Goal: Task Accomplishment & Management: Complete application form

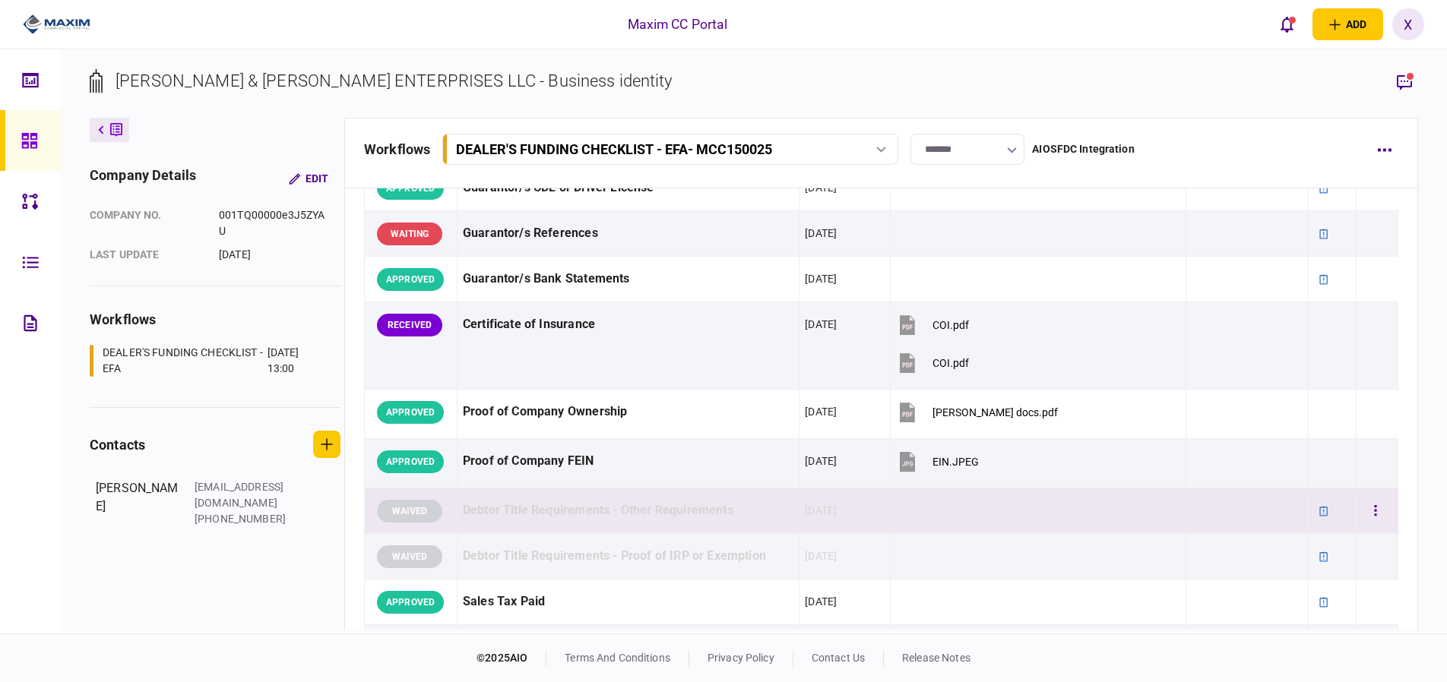
scroll to position [608, 0]
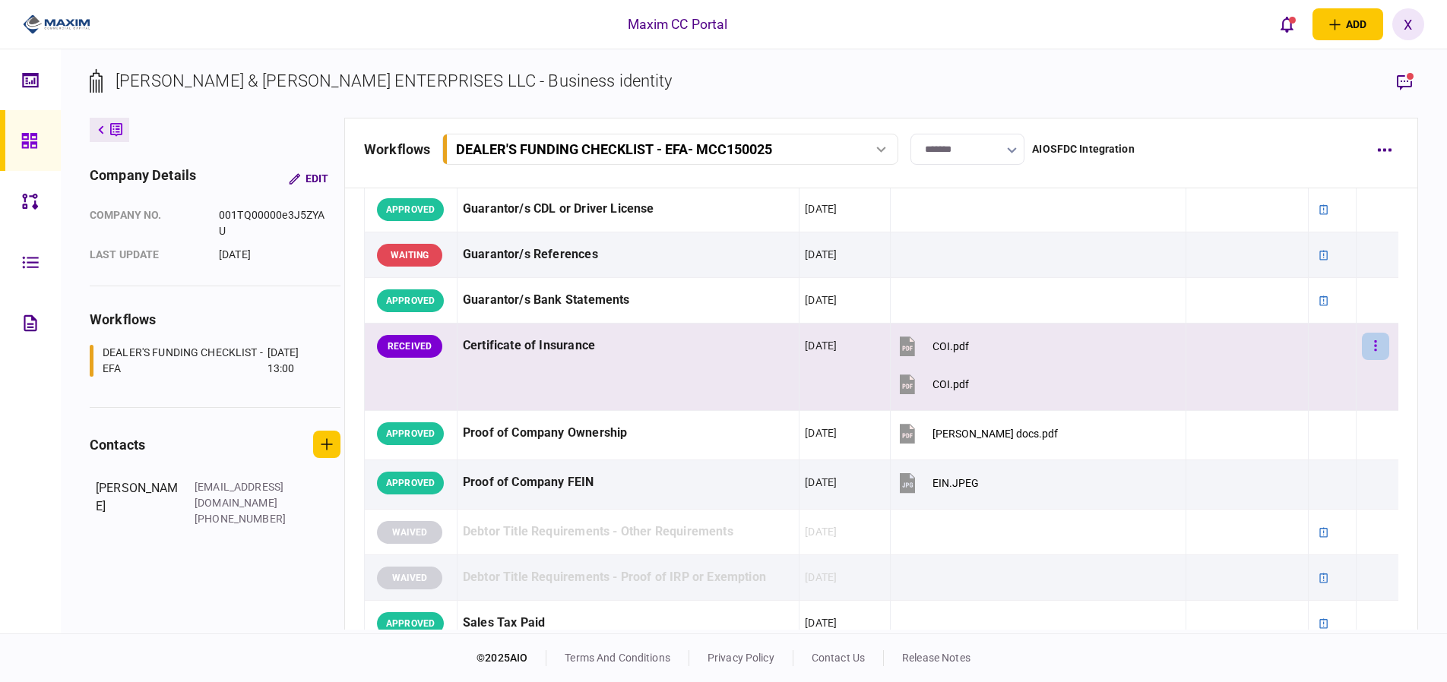
click at [1365, 352] on button "button" at bounding box center [1375, 346] width 27 height 27
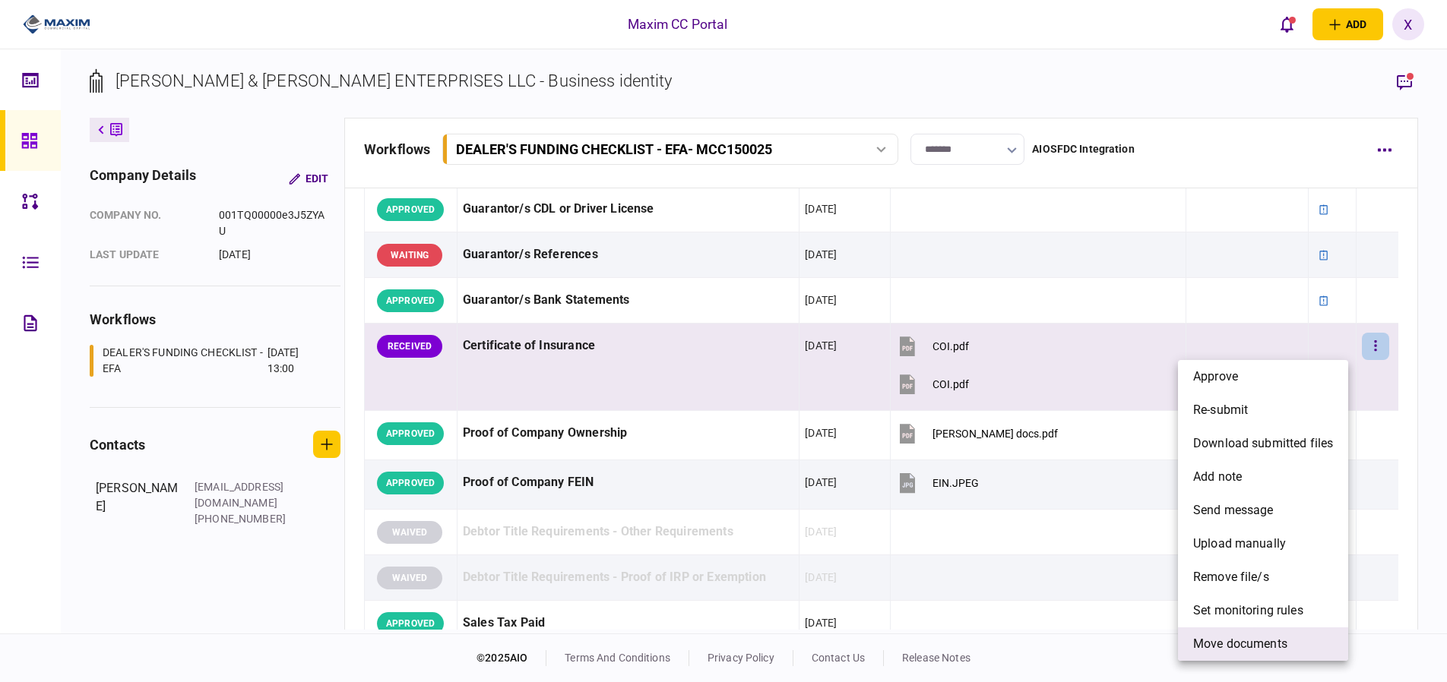
click at [1246, 637] on span "Move documents" at bounding box center [1240, 644] width 94 height 18
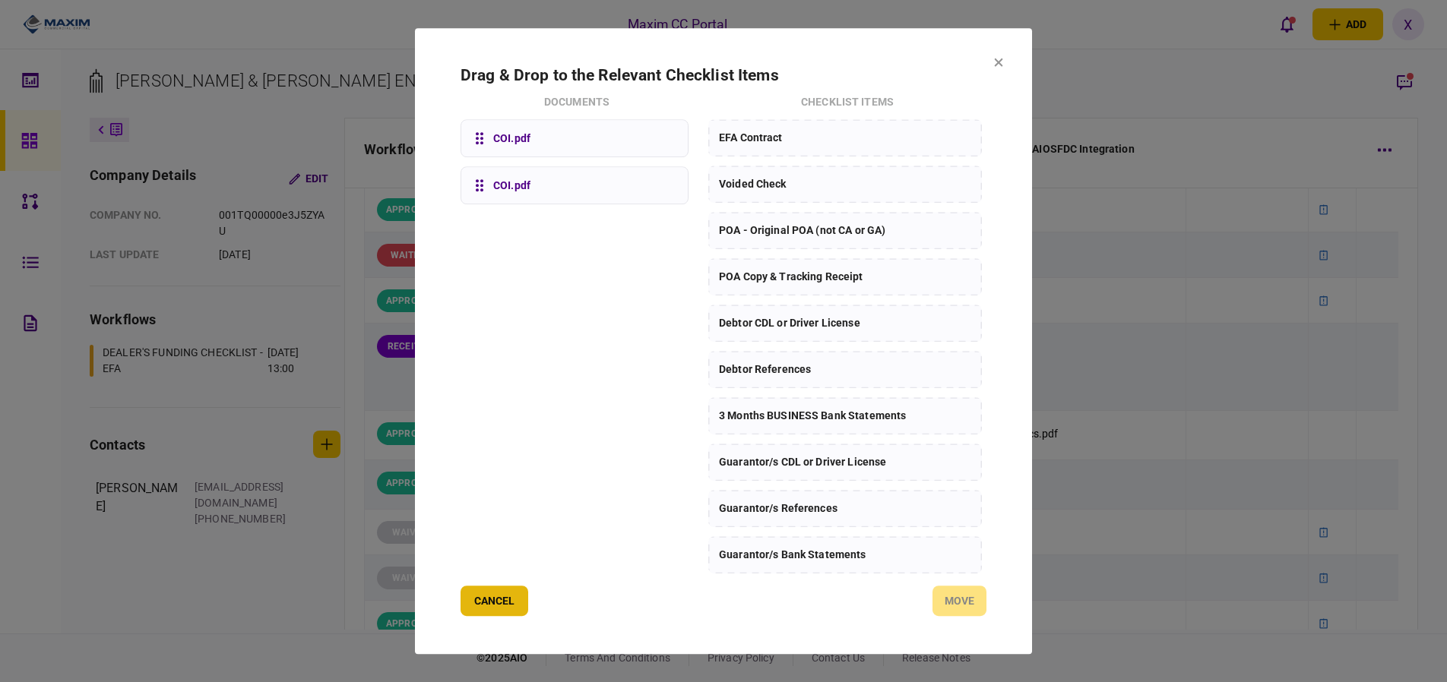
click at [490, 598] on button "Cancel" at bounding box center [494, 601] width 68 height 30
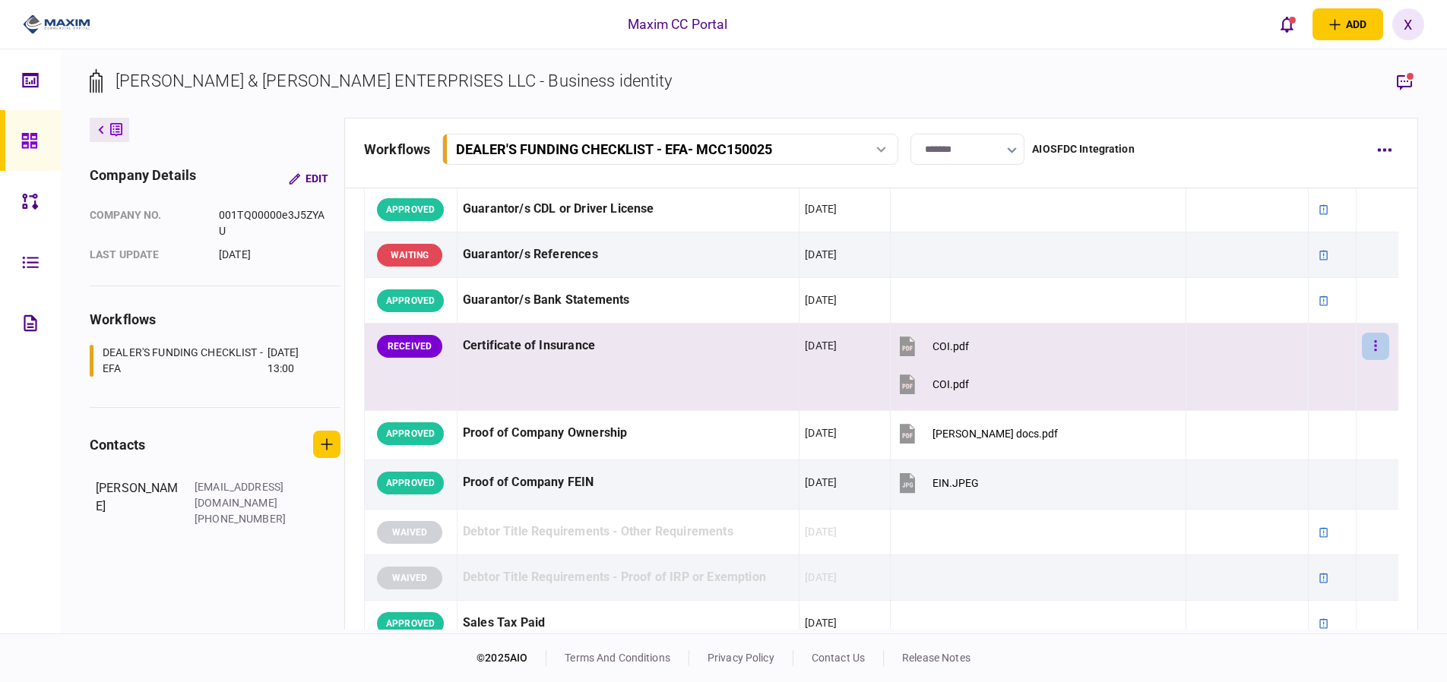
click at [1365, 345] on button "button" at bounding box center [1375, 346] width 27 height 27
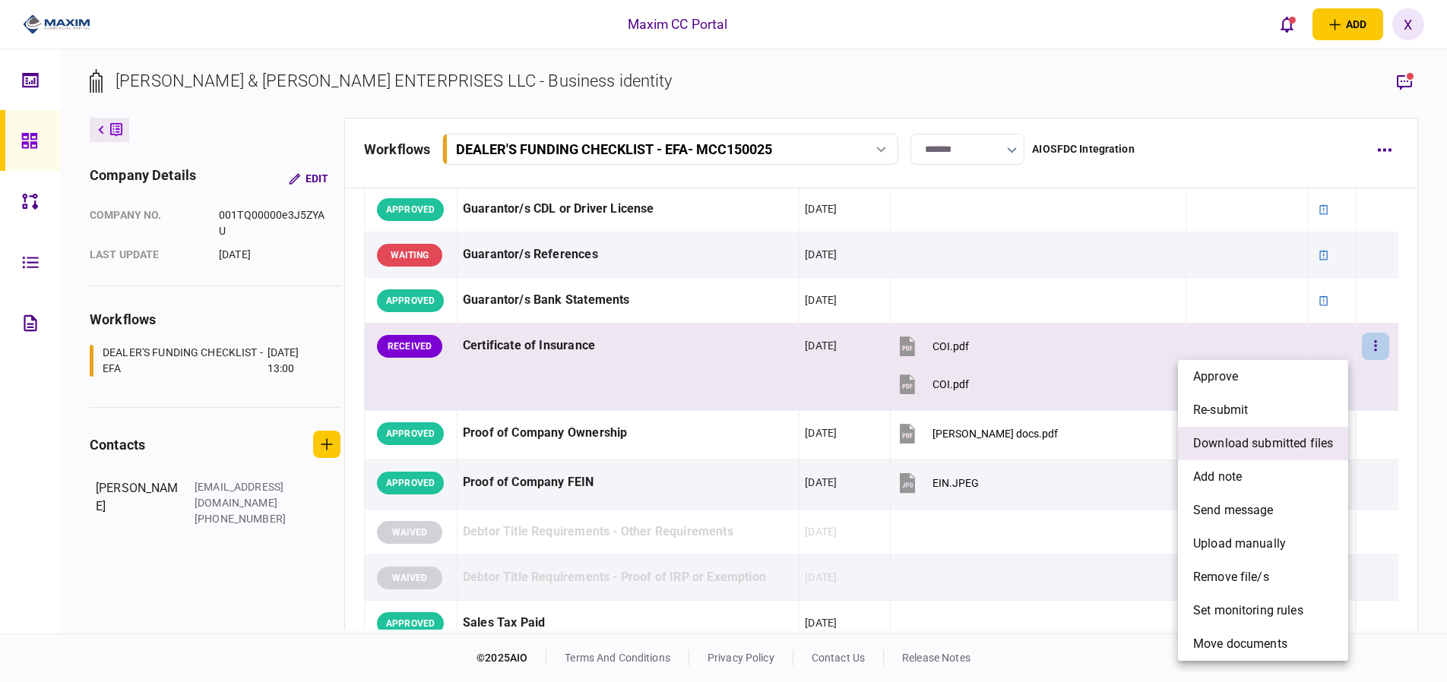
click at [1256, 451] on span "download submitted files" at bounding box center [1263, 444] width 140 height 18
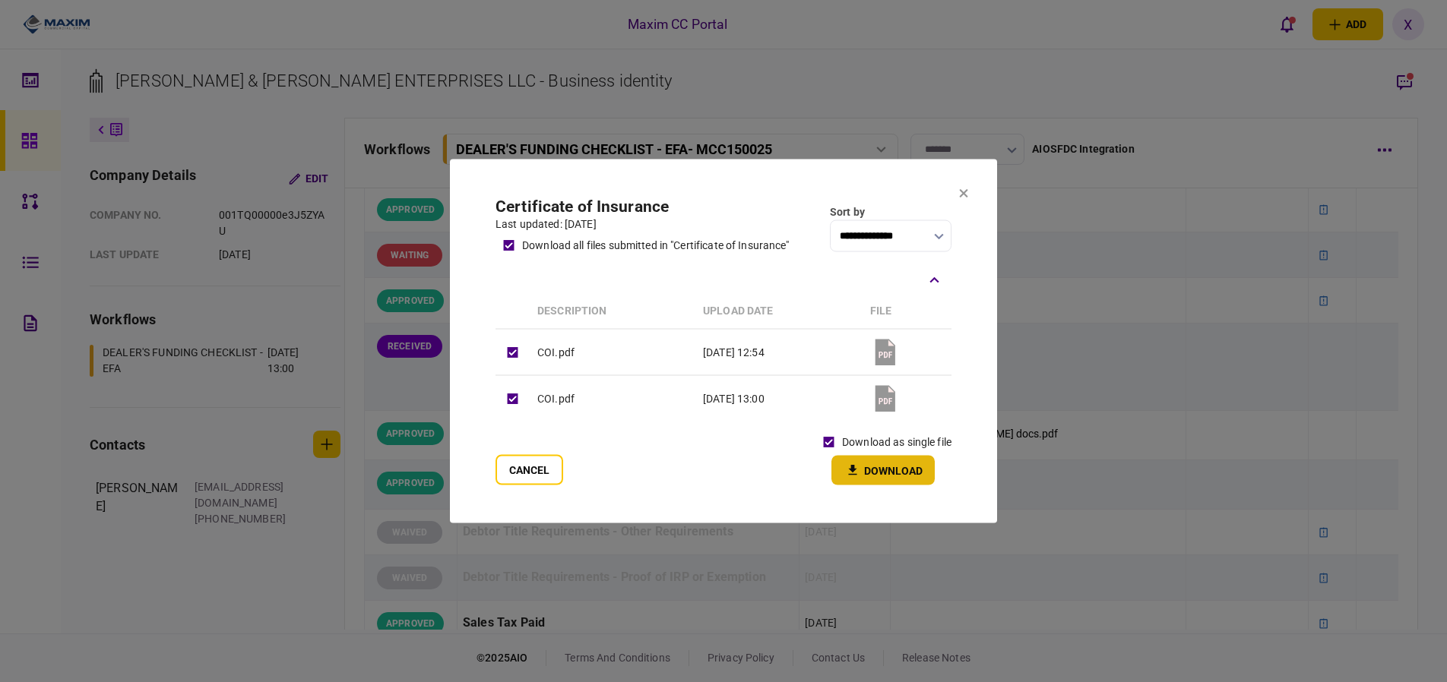
click at [855, 463] on icon "button" at bounding box center [852, 470] width 18 height 14
click at [503, 479] on button "Cancel" at bounding box center [529, 470] width 68 height 30
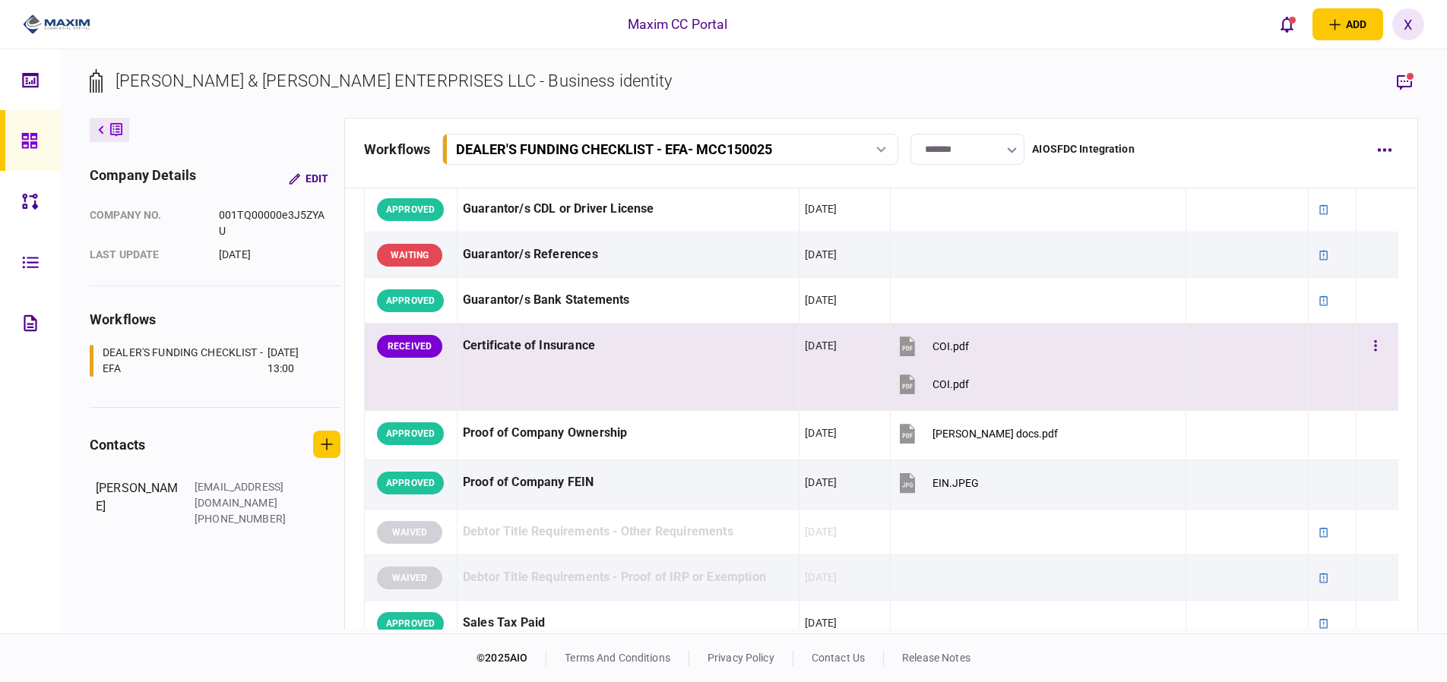
click at [1377, 346] on div at bounding box center [1377, 346] width 30 height 34
click at [1368, 345] on button "button" at bounding box center [1375, 346] width 27 height 27
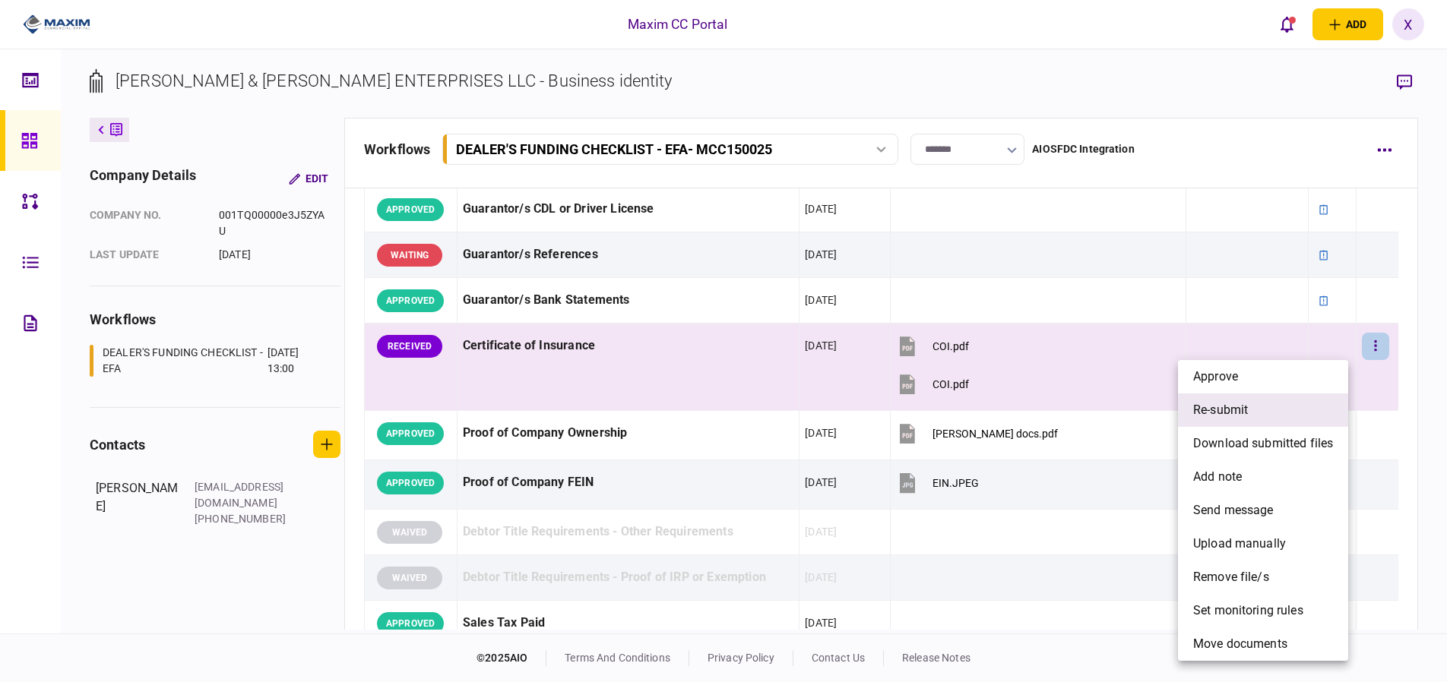
click at [1283, 411] on li "re-submit" at bounding box center [1263, 410] width 170 height 33
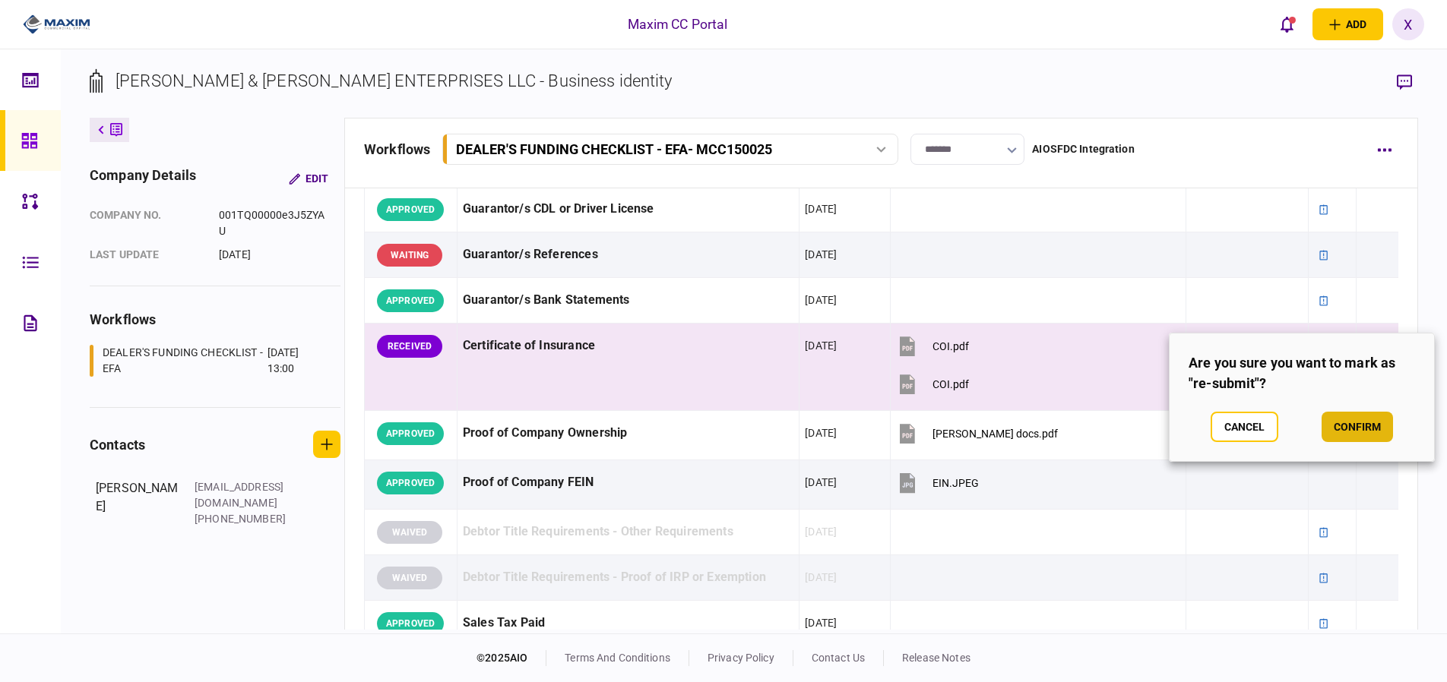
click at [1336, 425] on button "confirm" at bounding box center [1356, 427] width 71 height 30
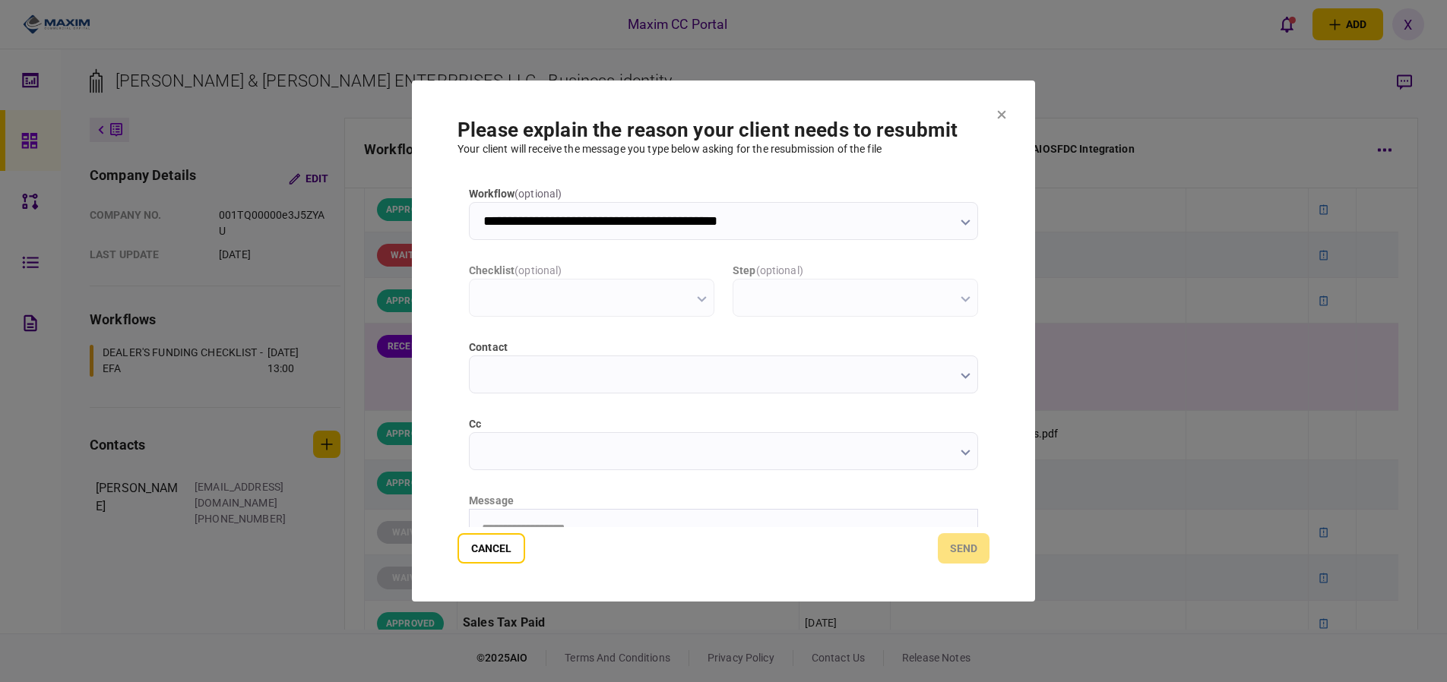
scroll to position [0, 0]
type input "**********"
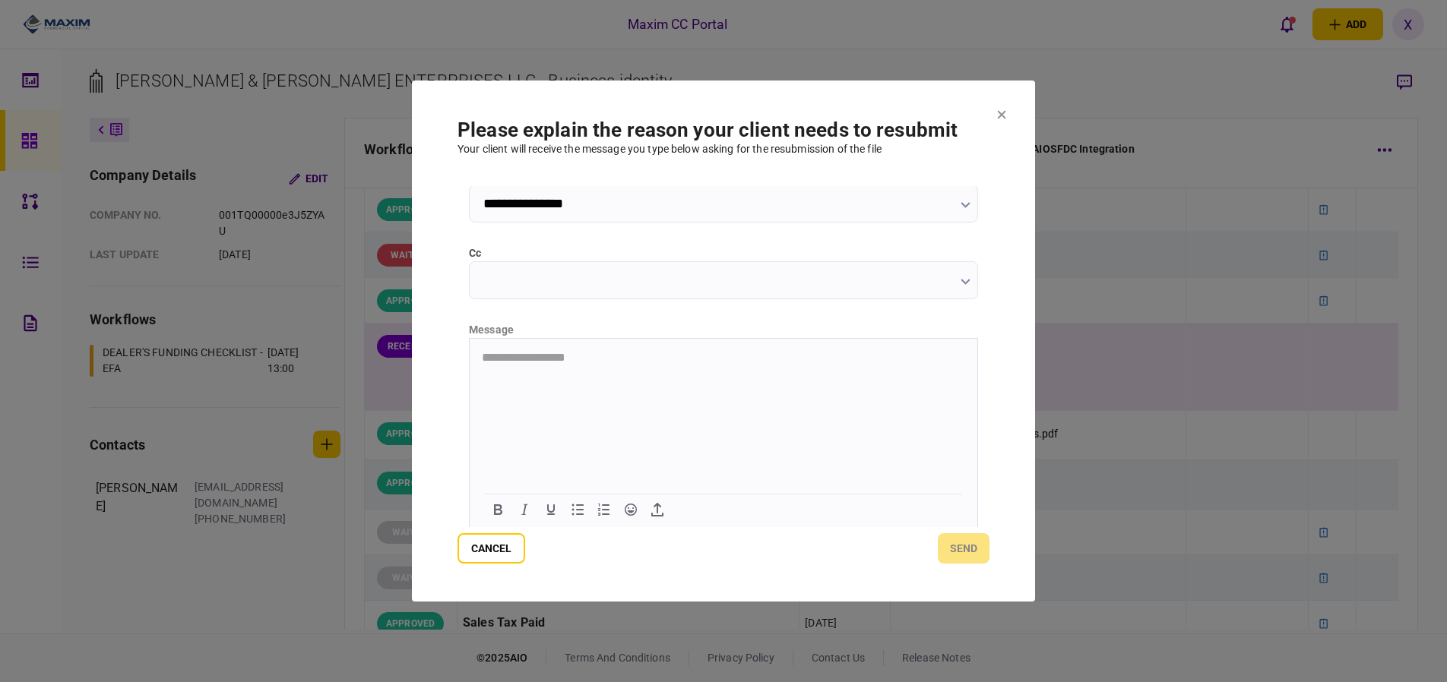
scroll to position [172, 0]
click at [518, 376] on html "**********" at bounding box center [724, 357] width 508 height 38
drag, startPoint x: 488, startPoint y: 357, endPoint x: 478, endPoint y: 357, distance: 9.9
click at [479, 357] on body "**********" at bounding box center [724, 357] width 508 height 14
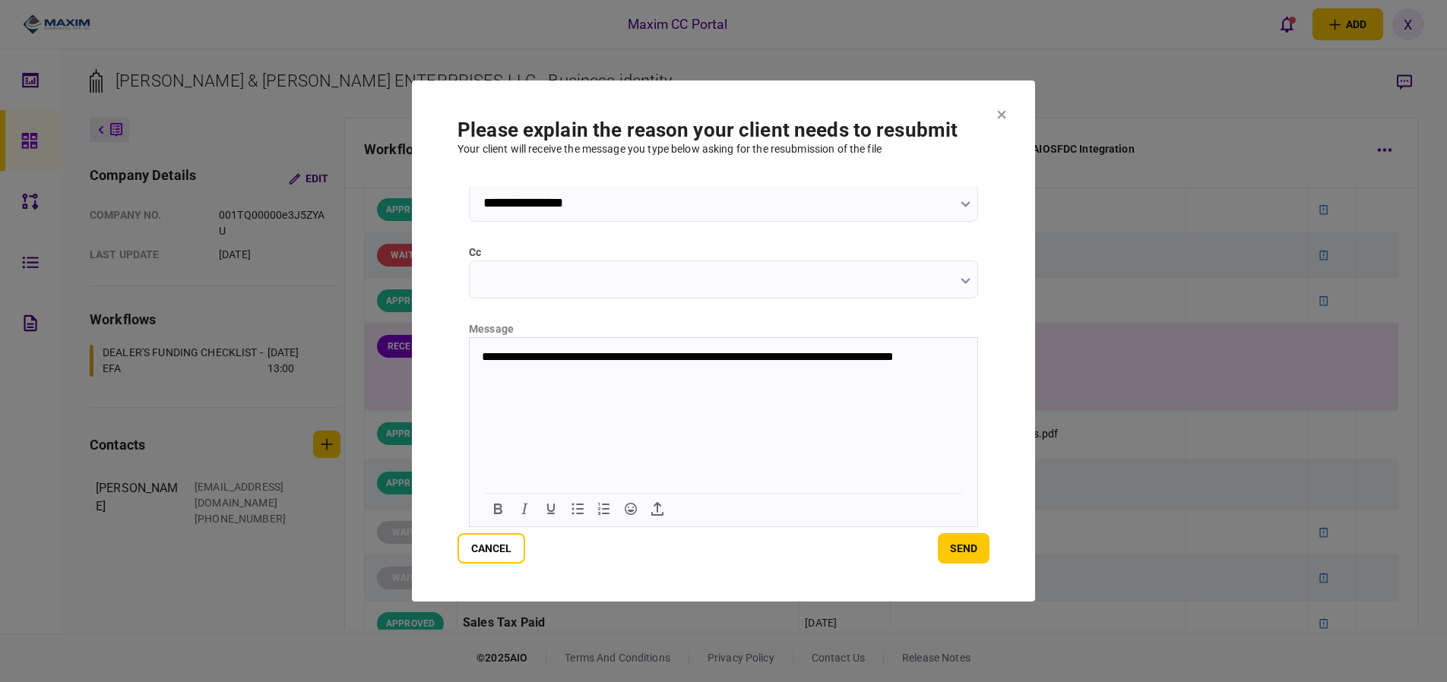
click at [789, 376] on html "**********" at bounding box center [724, 357] width 508 height 38
click at [966, 546] on button "send" at bounding box center [964, 548] width 52 height 30
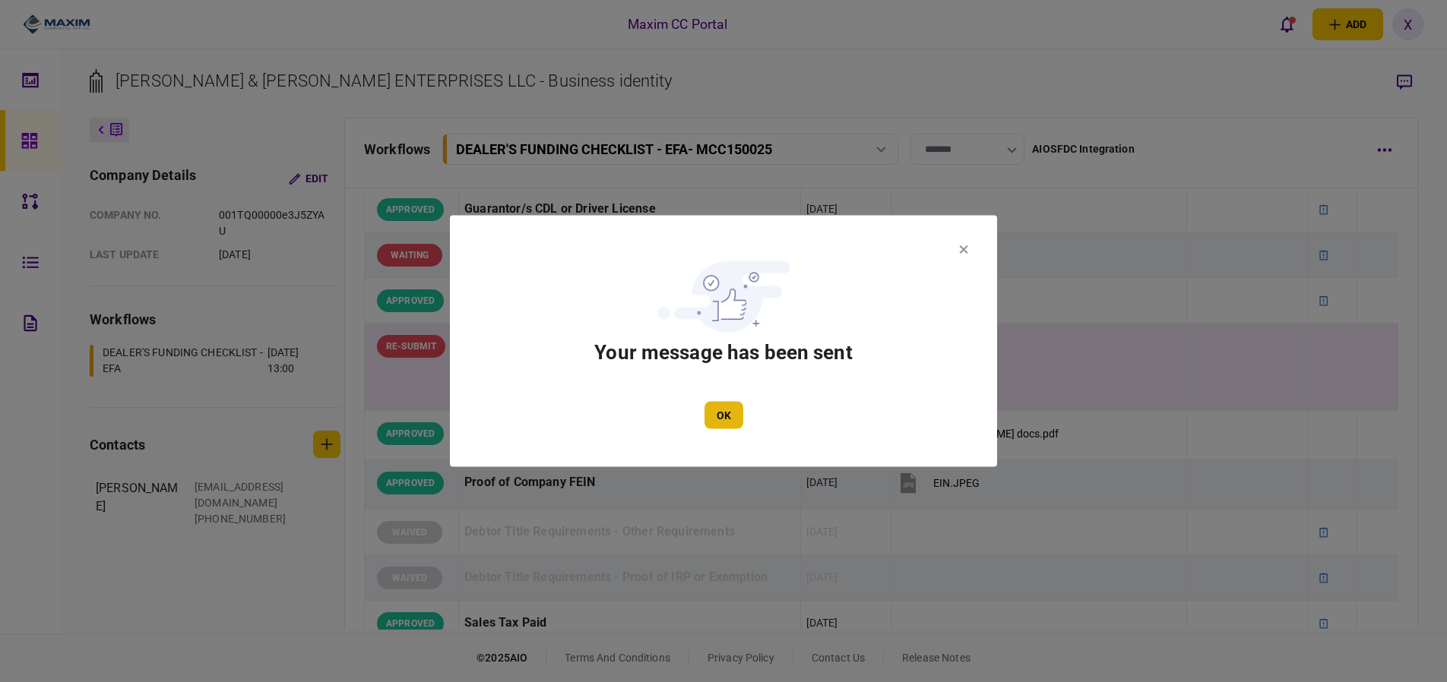
click at [714, 422] on button "OK" at bounding box center [723, 415] width 39 height 27
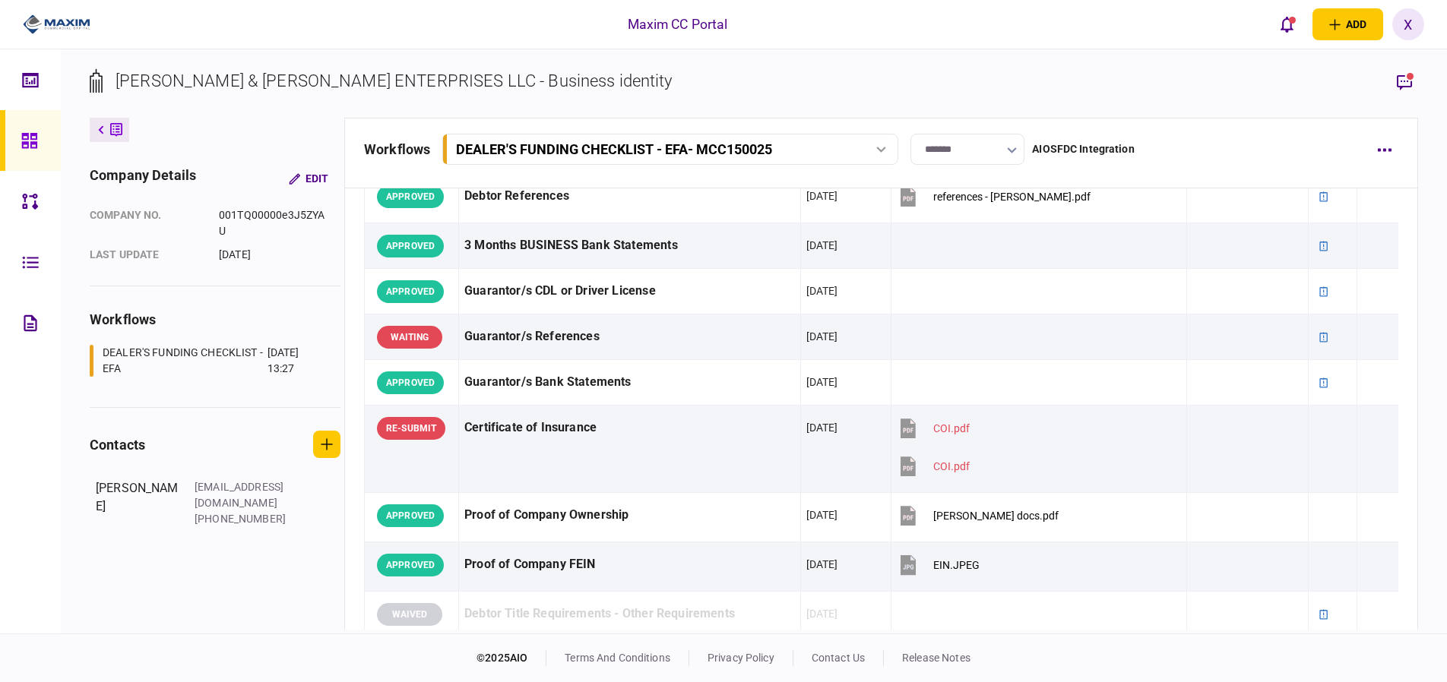
scroll to position [541, 0]
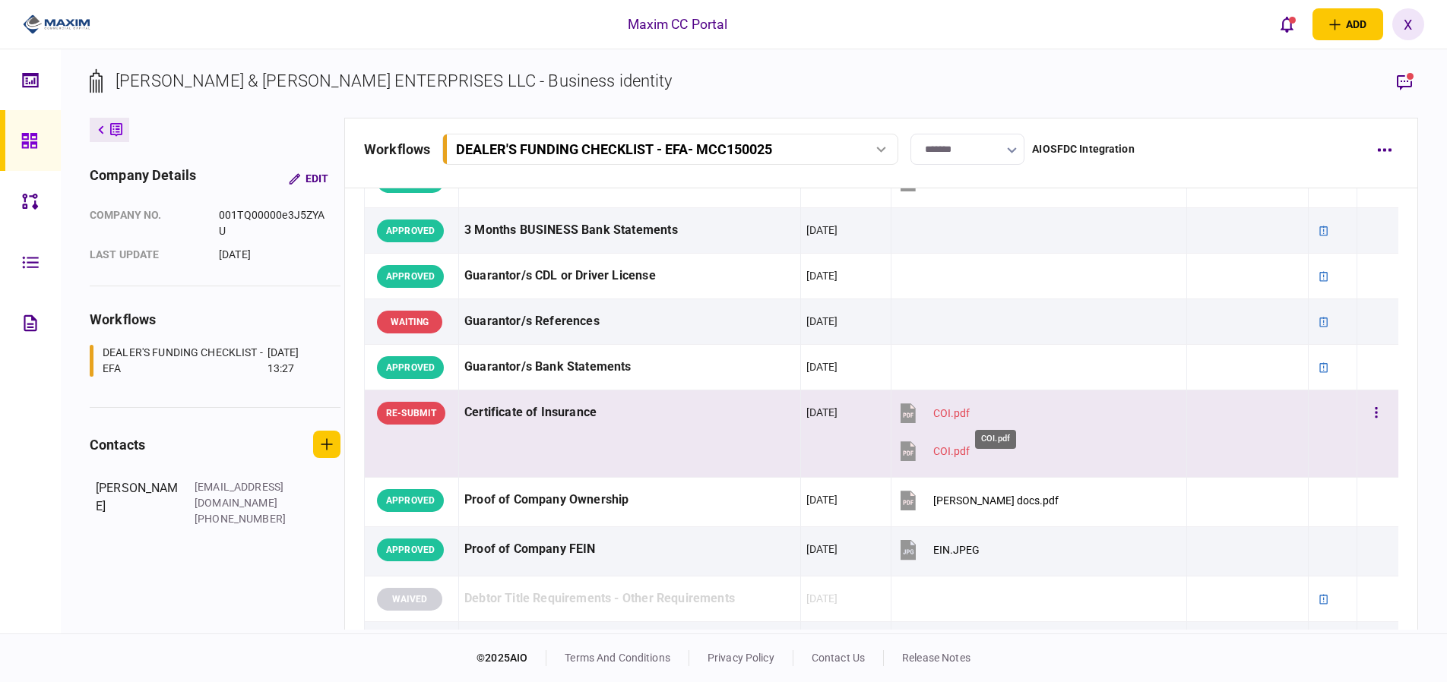
click at [969, 413] on div "COI.pdf" at bounding box center [951, 413] width 36 height 12
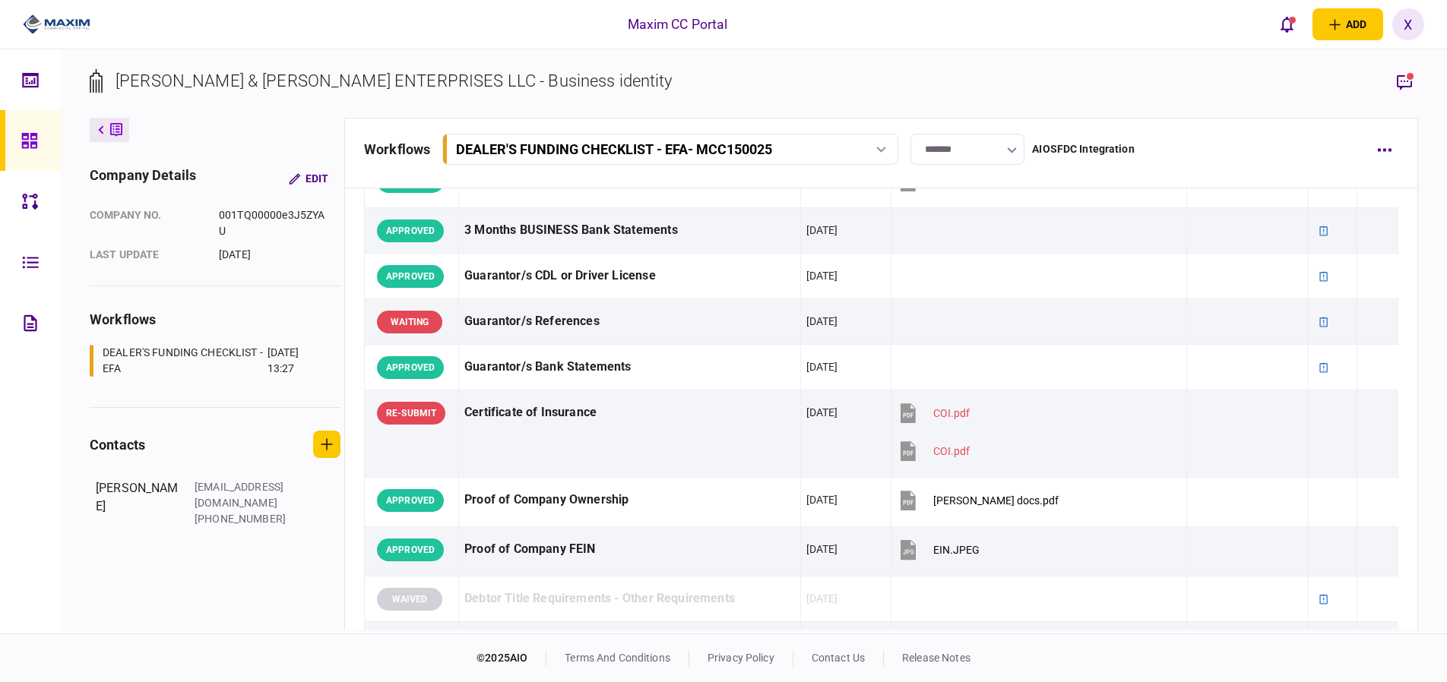
click at [25, 17] on img at bounding box center [57, 24] width 68 height 23
